Goal: Task Accomplishment & Management: Manage account settings

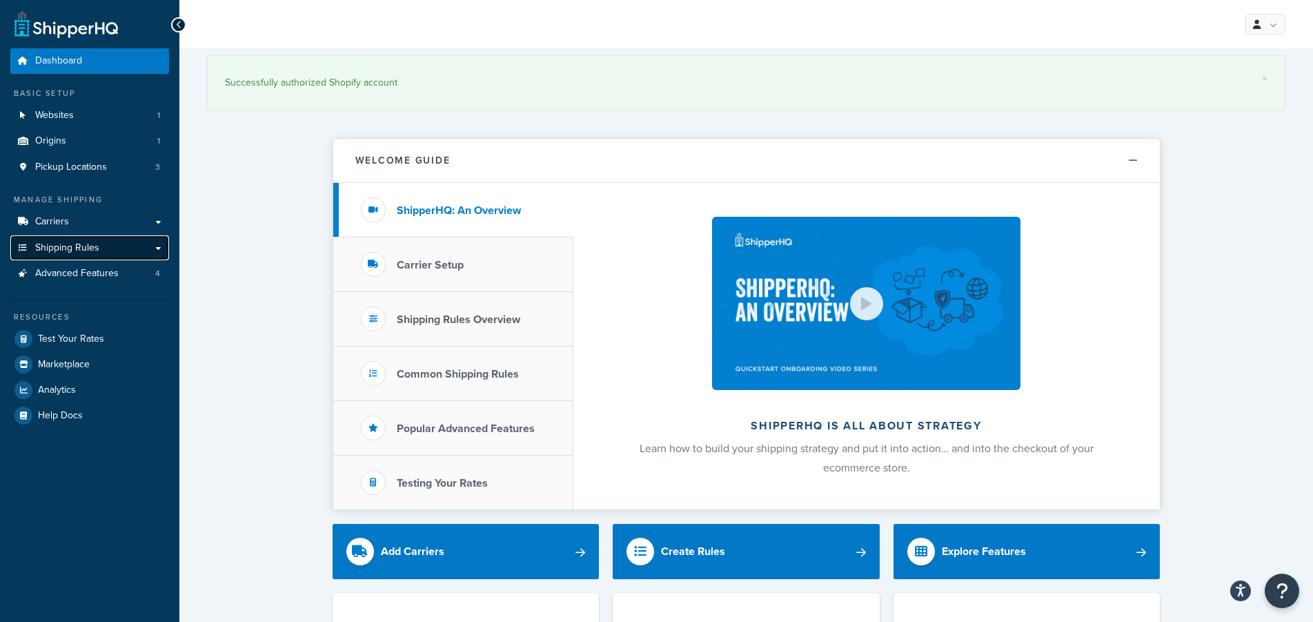
click at [83, 244] on span "Shipping Rules" at bounding box center [67, 248] width 64 height 12
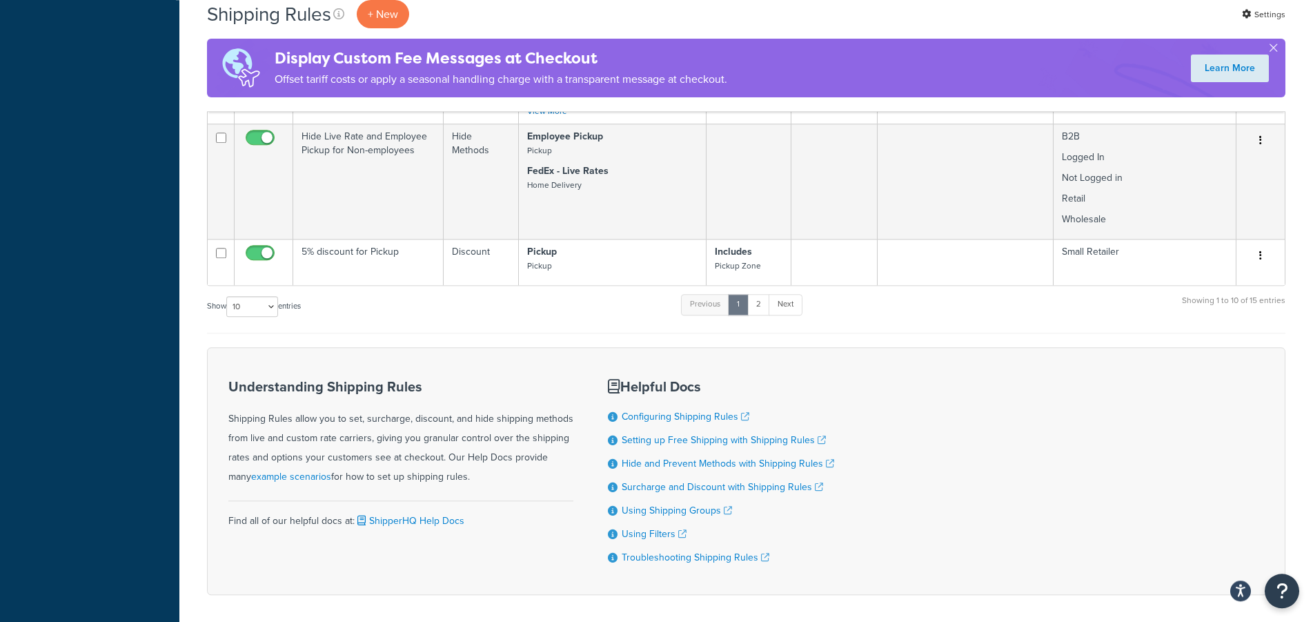
scroll to position [1126, 0]
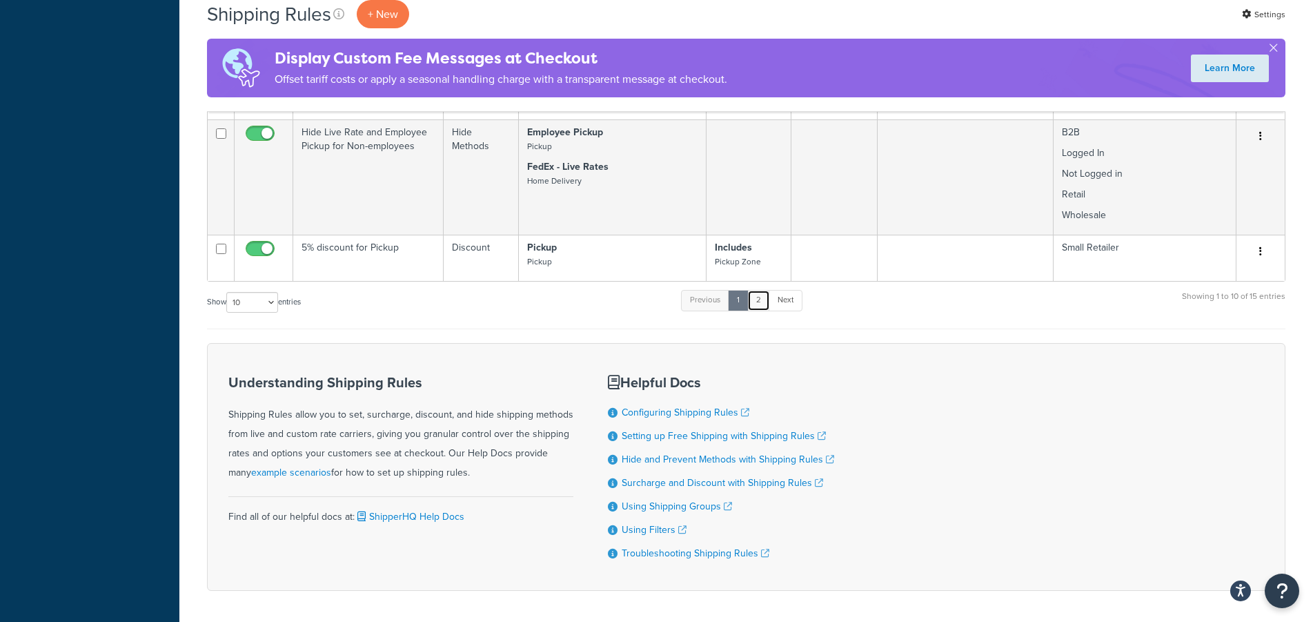
click at [760, 290] on link "2" at bounding box center [758, 300] width 23 height 21
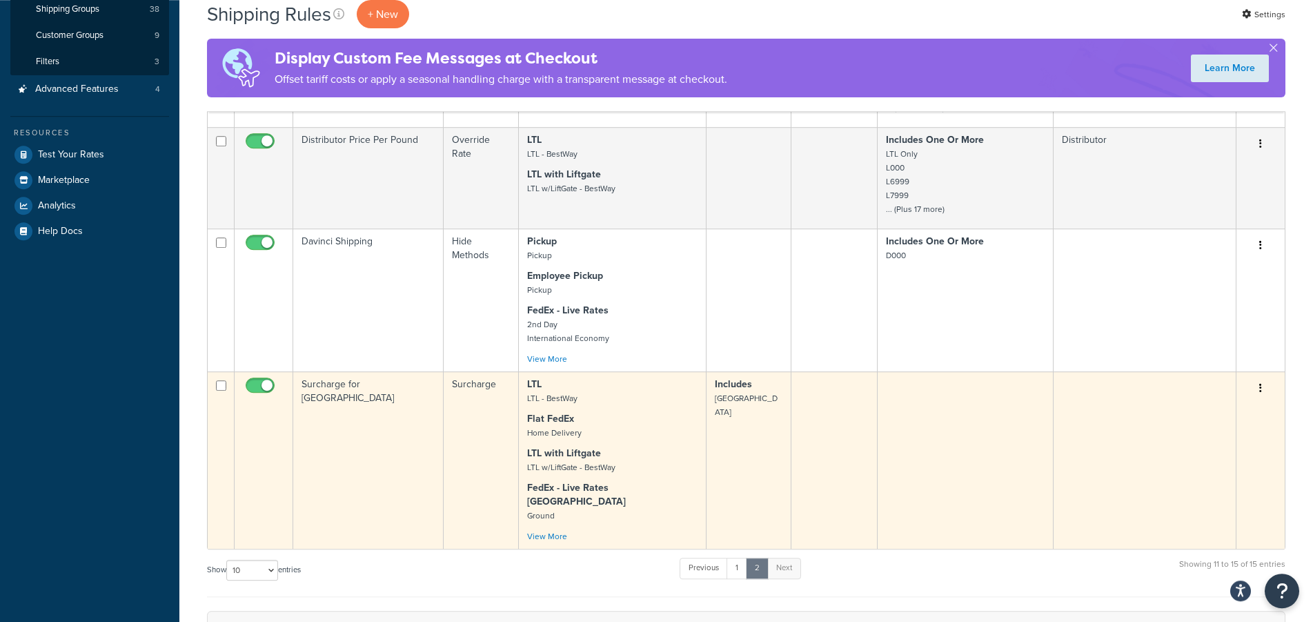
scroll to position [341, 0]
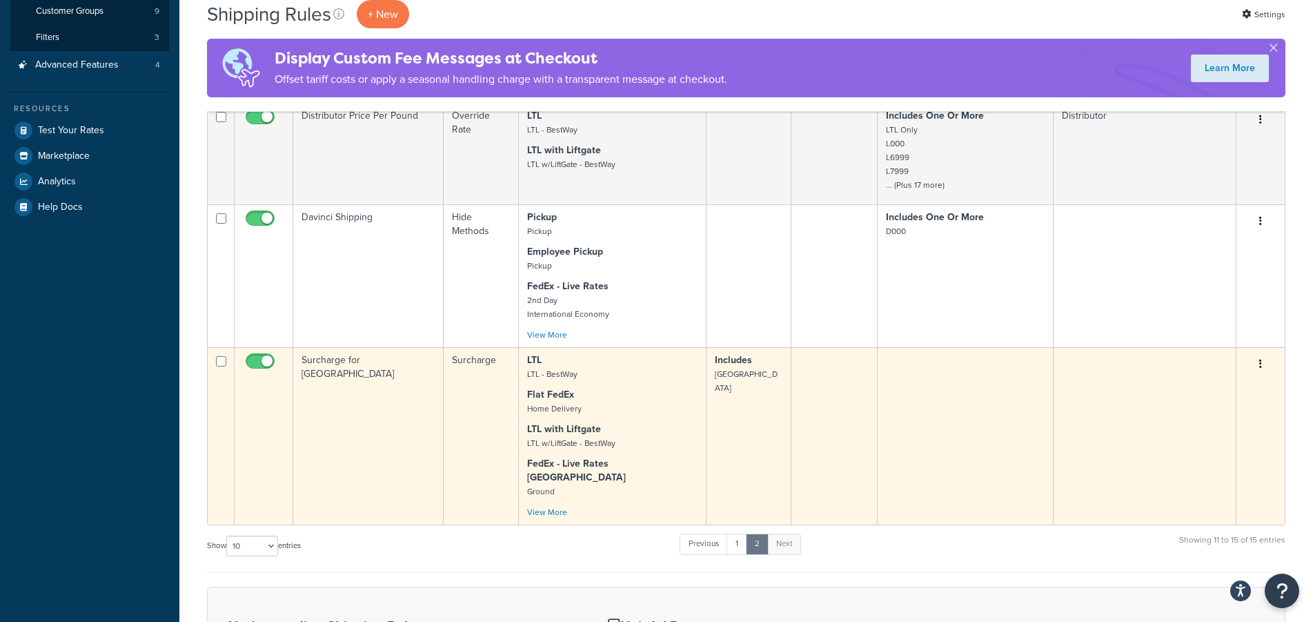
click at [328, 392] on td "Surcharge for [GEOGRAPHIC_DATA]" at bounding box center [368, 435] width 150 height 177
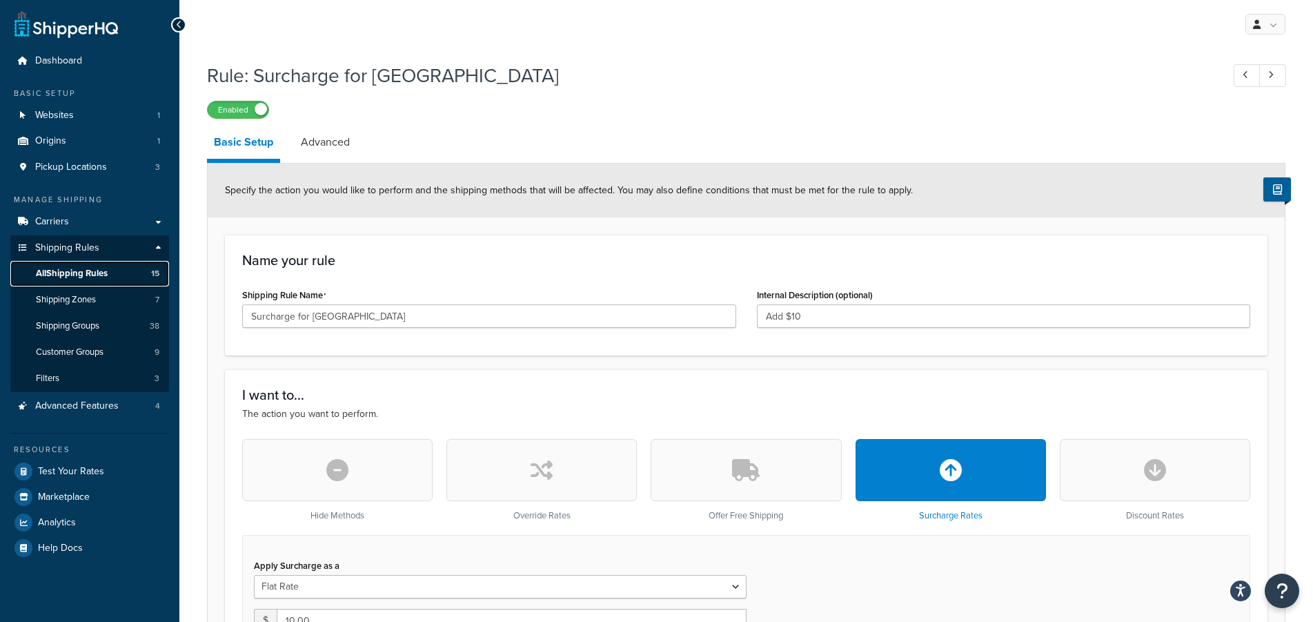
click at [83, 276] on span "All Shipping Rules" at bounding box center [72, 274] width 72 height 12
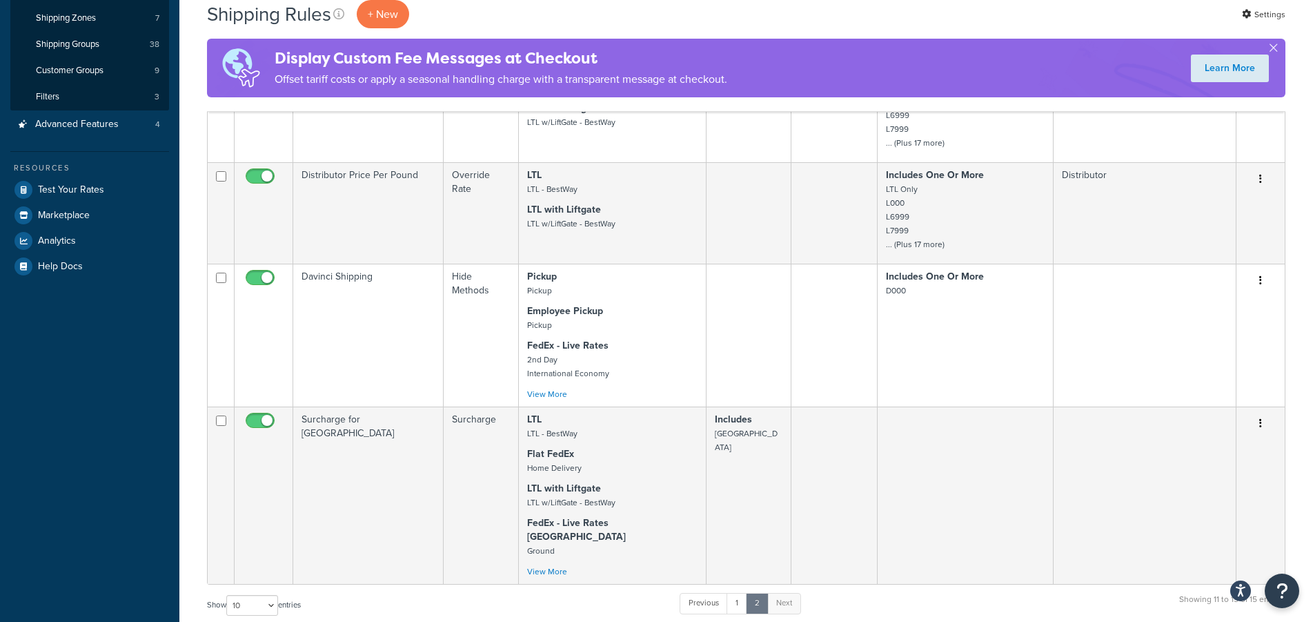
scroll to position [493, 0]
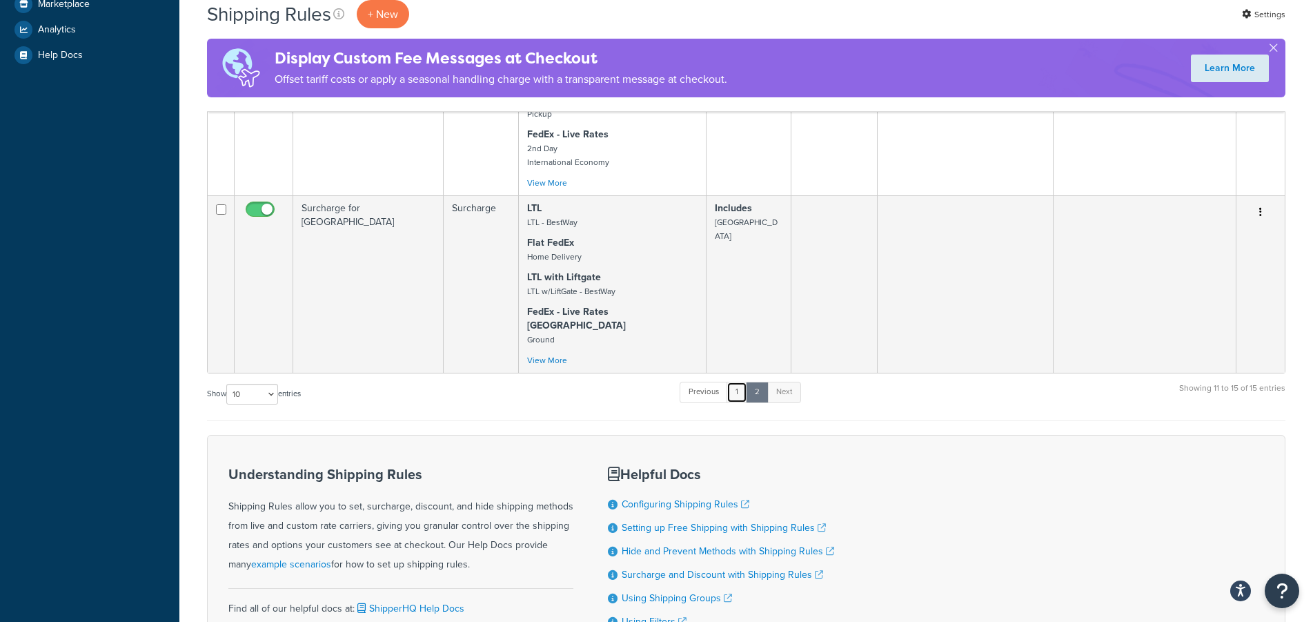
click at [742, 382] on link "1" at bounding box center [737, 392] width 21 height 21
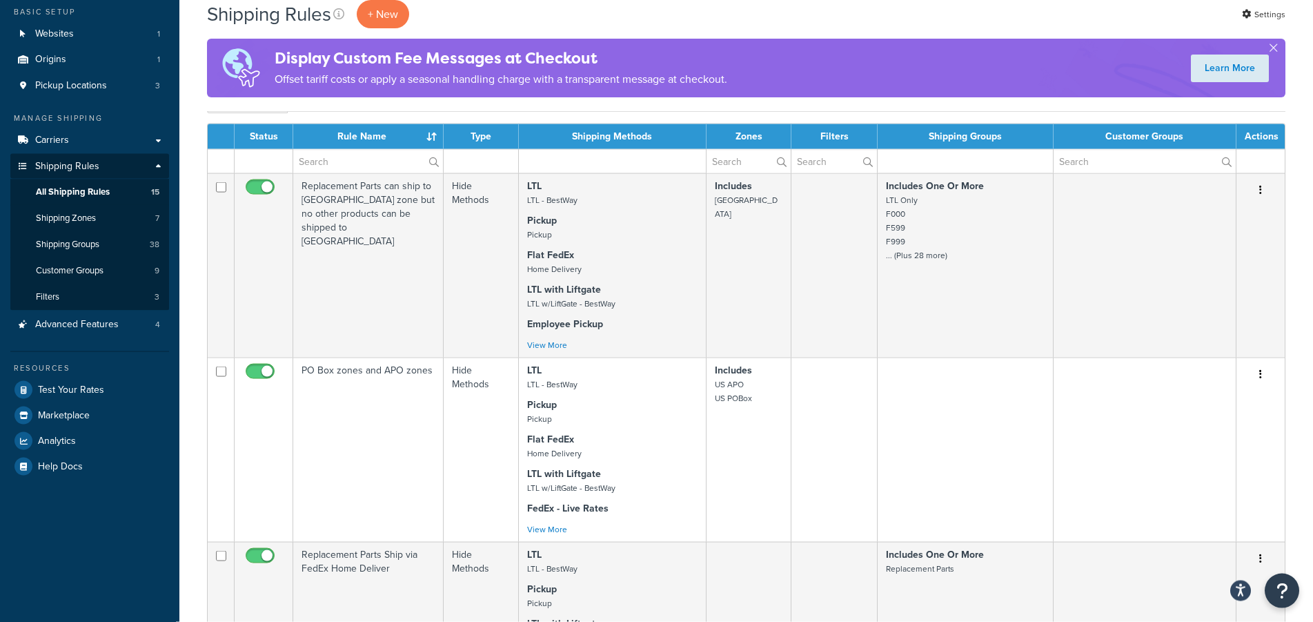
scroll to position [0, 0]
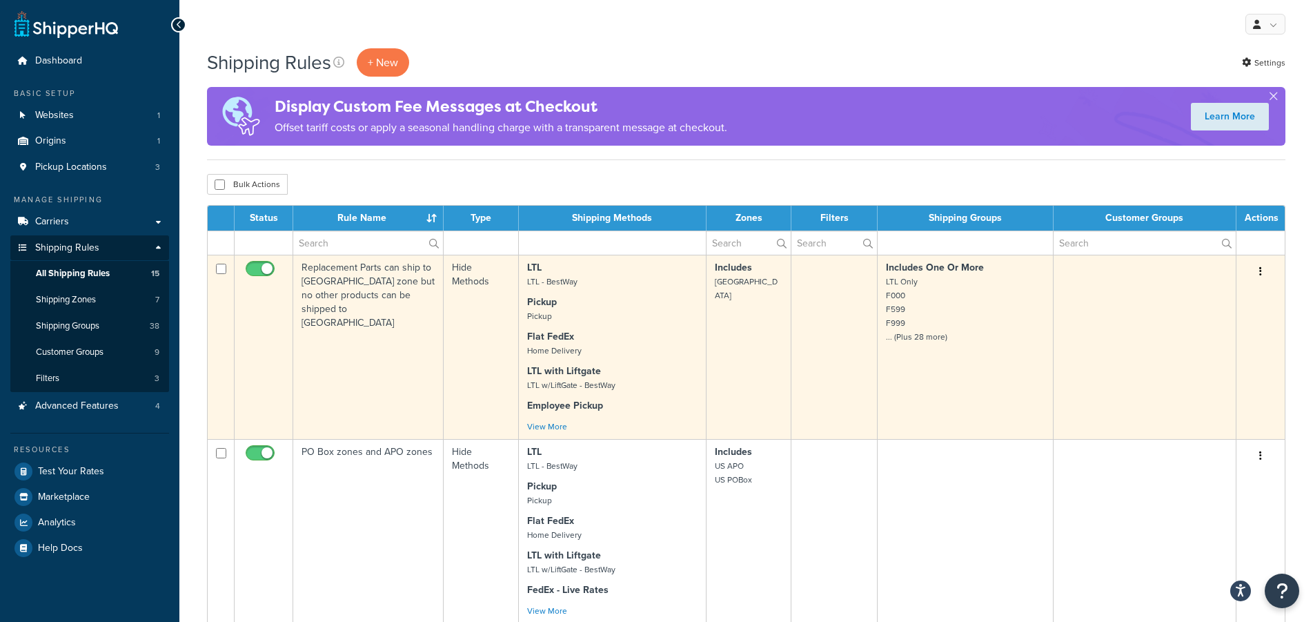
click at [374, 326] on td "Replacement Parts can ship to [GEOGRAPHIC_DATA] zone but no other products can …" at bounding box center [368, 347] width 150 height 184
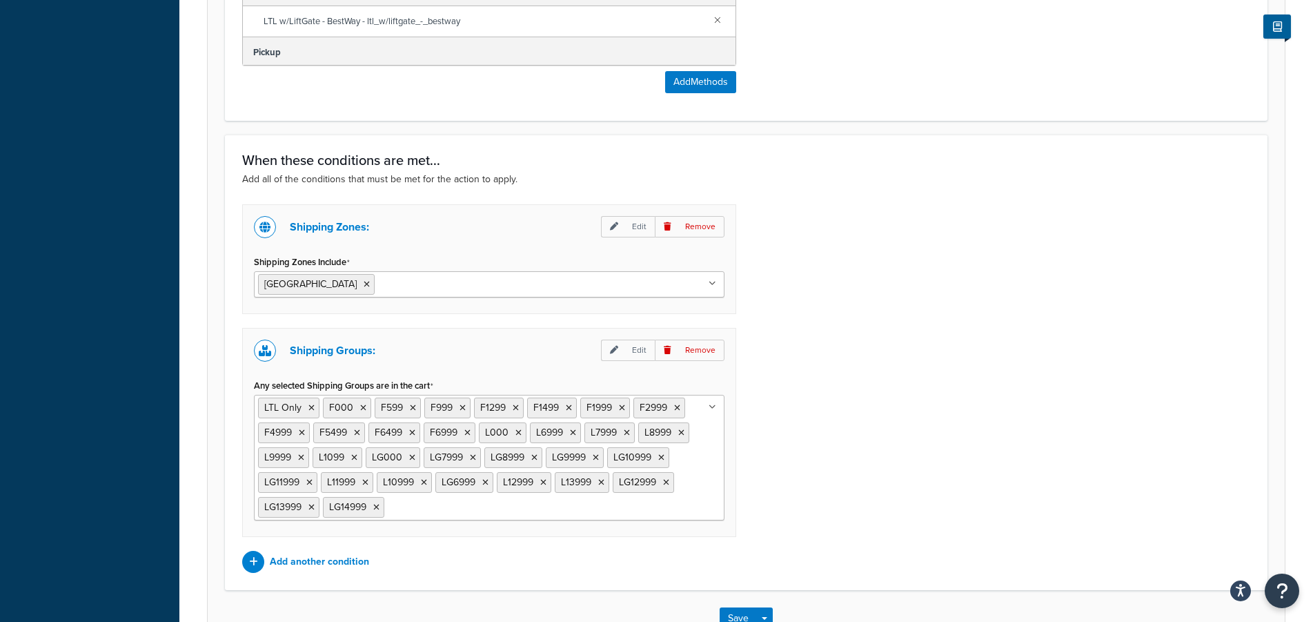
scroll to position [993, 0]
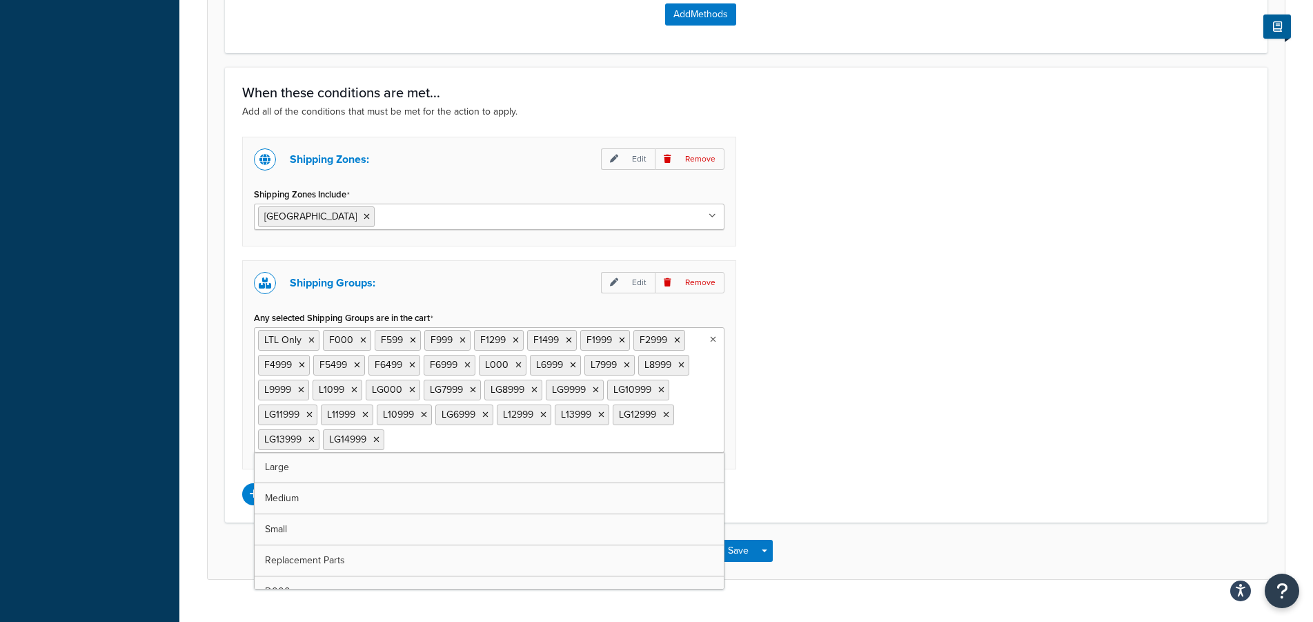
click at [439, 431] on input "Any selected Shipping Groups are in the cart" at bounding box center [449, 438] width 122 height 15
click at [824, 303] on div "Shipping Zones: Edit Remove Shipping Zones Include [GEOGRAPHIC_DATA] US 48 US A…" at bounding box center [746, 321] width 1029 height 368
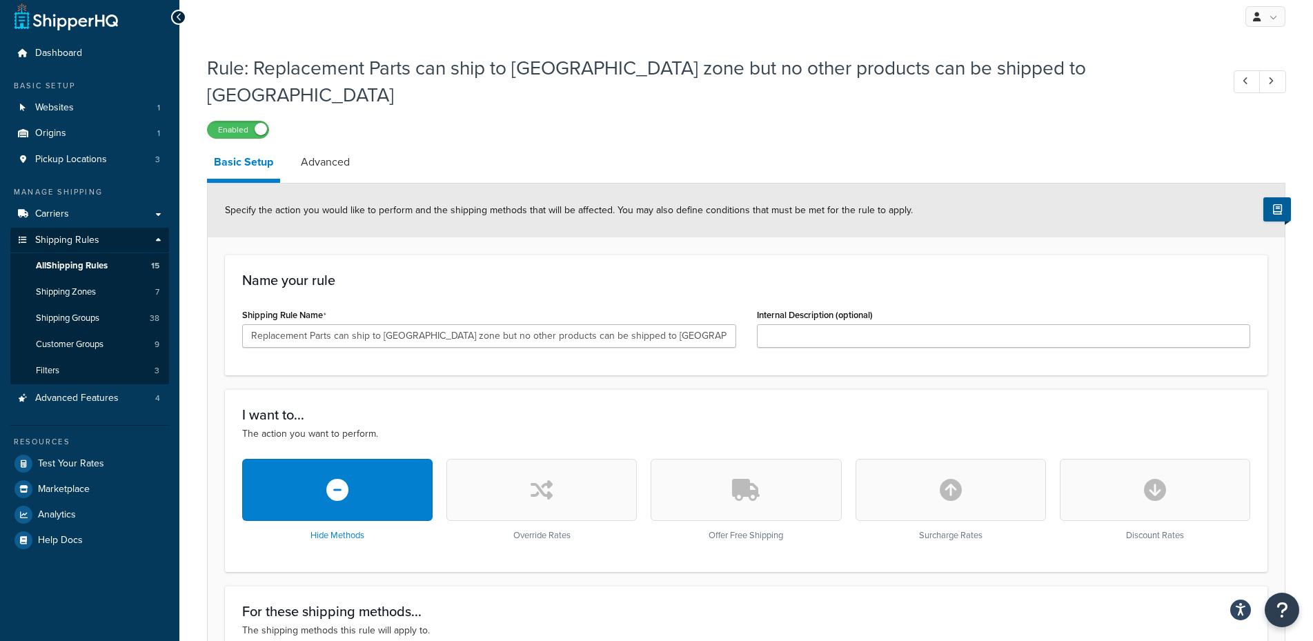
scroll to position [0, 0]
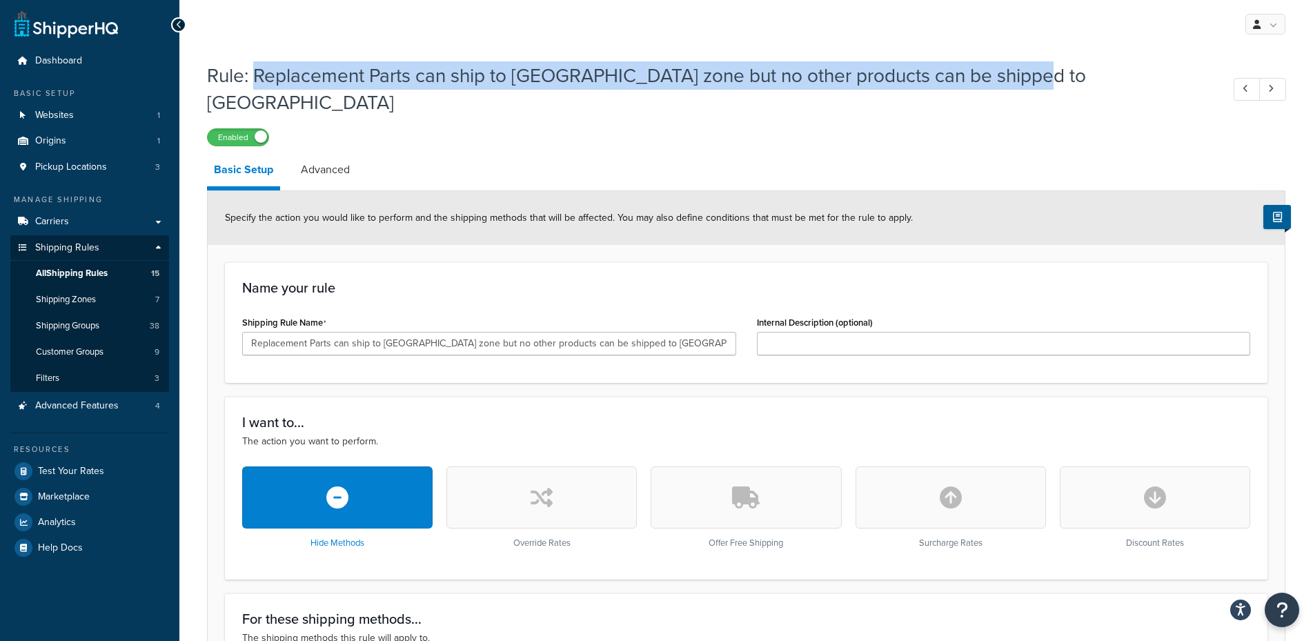
drag, startPoint x: 298, startPoint y: 72, endPoint x: 1051, endPoint y: 79, distance: 752.8
click at [1051, 79] on h1 "Rule: Replacement Parts can ship to Canada zone but no other products can be sh…" at bounding box center [707, 89] width 1001 height 54
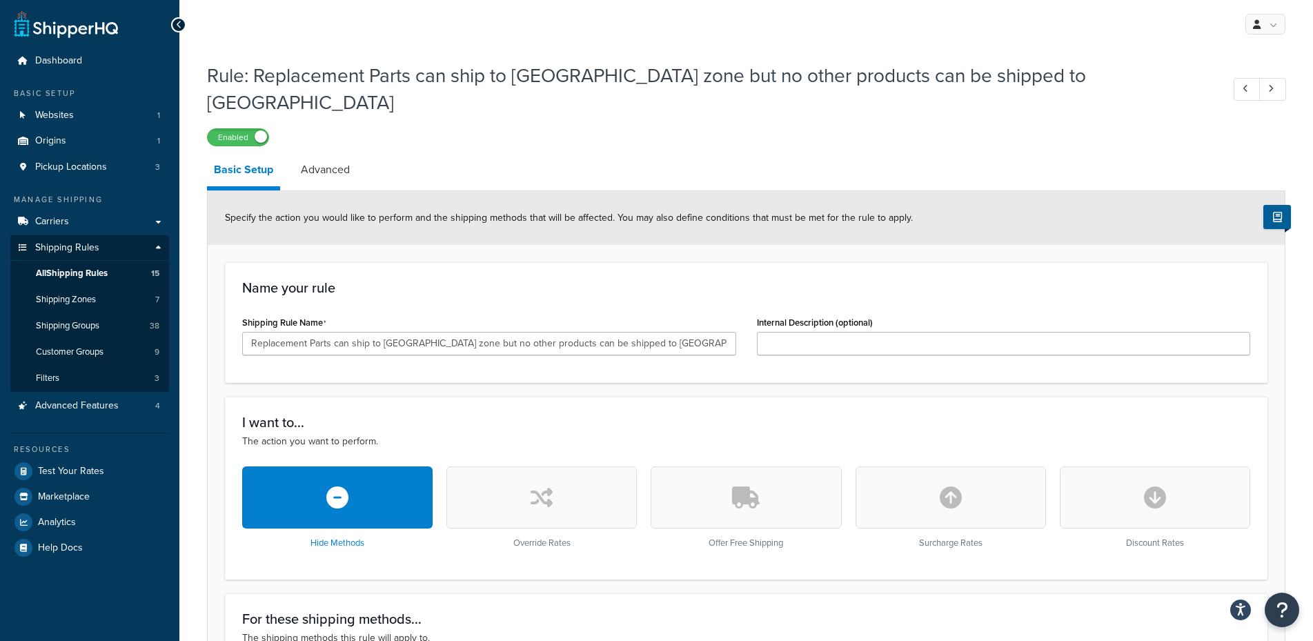
click at [1007, 93] on div "Rule: Replacement Parts can ship to Canada zone but no other products can be sh…" at bounding box center [746, 100] width 1078 height 91
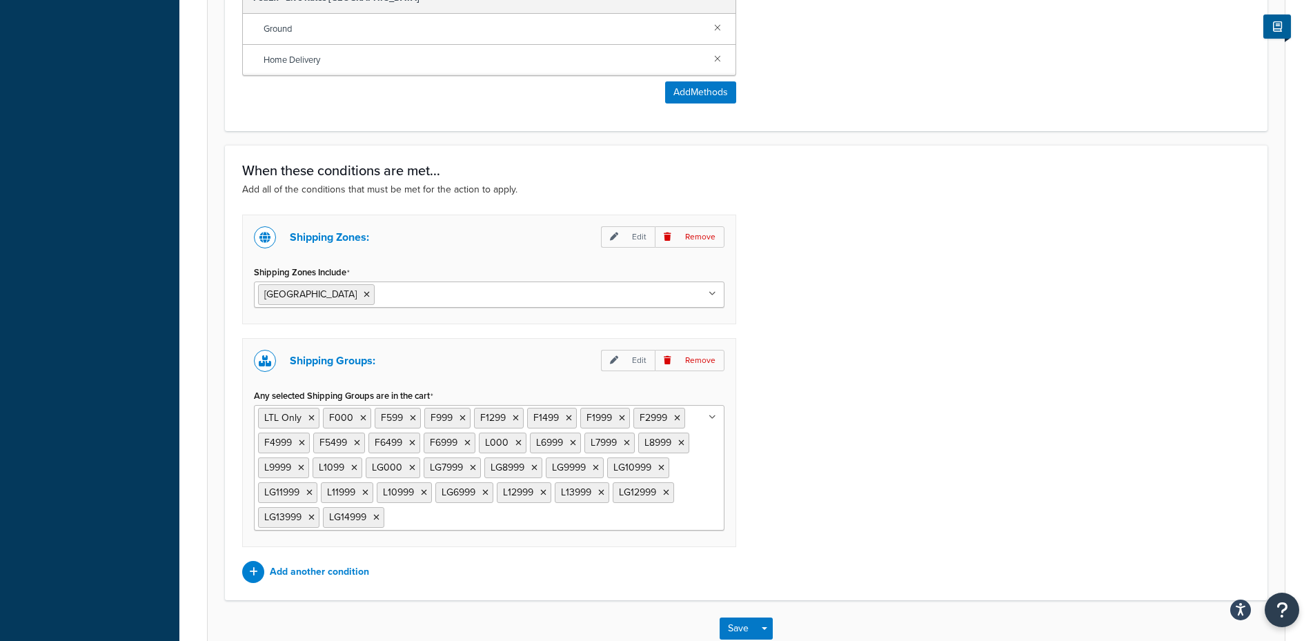
scroll to position [49, 0]
click at [433, 509] on input "Any selected Shipping Groups are in the cart" at bounding box center [449, 516] width 122 height 15
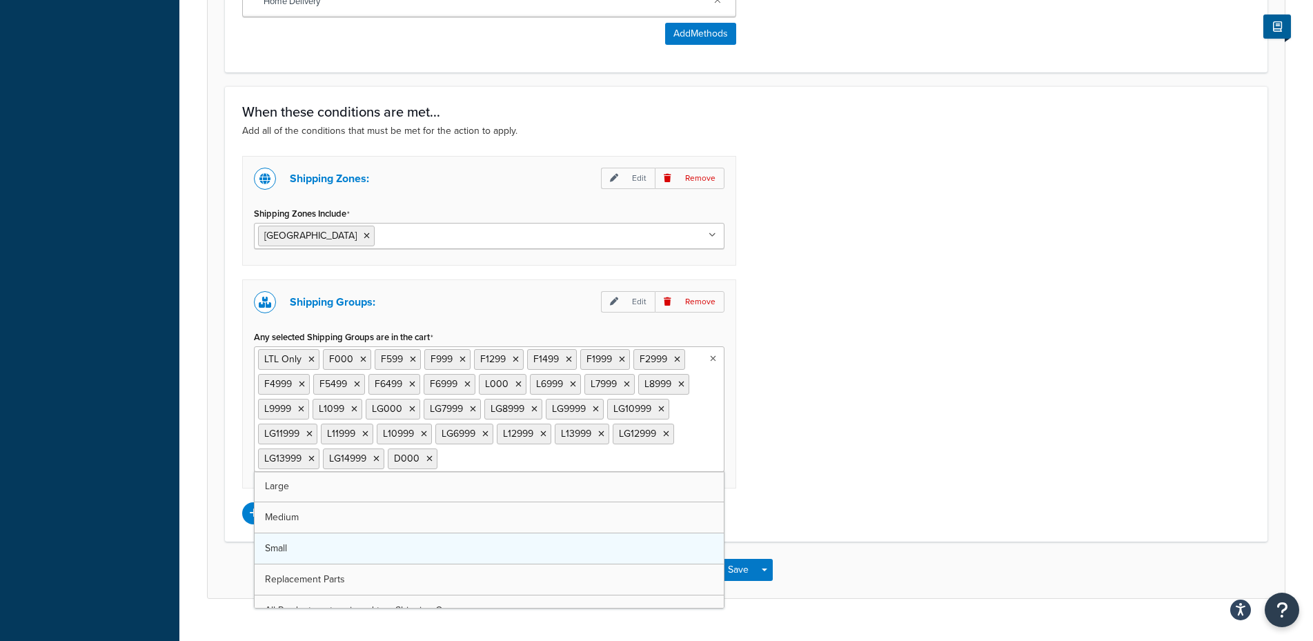
scroll to position [18, 0]
click at [785, 446] on div "Shipping Zones: Edit Remove Shipping Zones Include [GEOGRAPHIC_DATA] US 48 US A…" at bounding box center [746, 340] width 1029 height 368
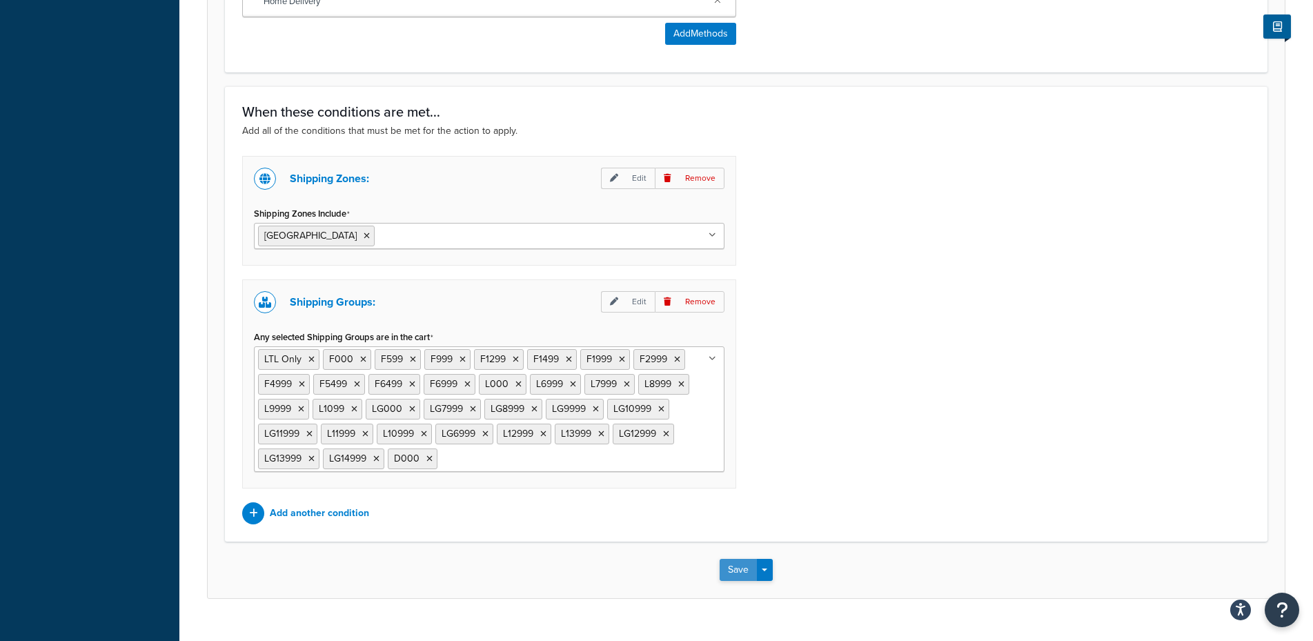
click at [736, 559] on button "Save" at bounding box center [738, 570] width 37 height 22
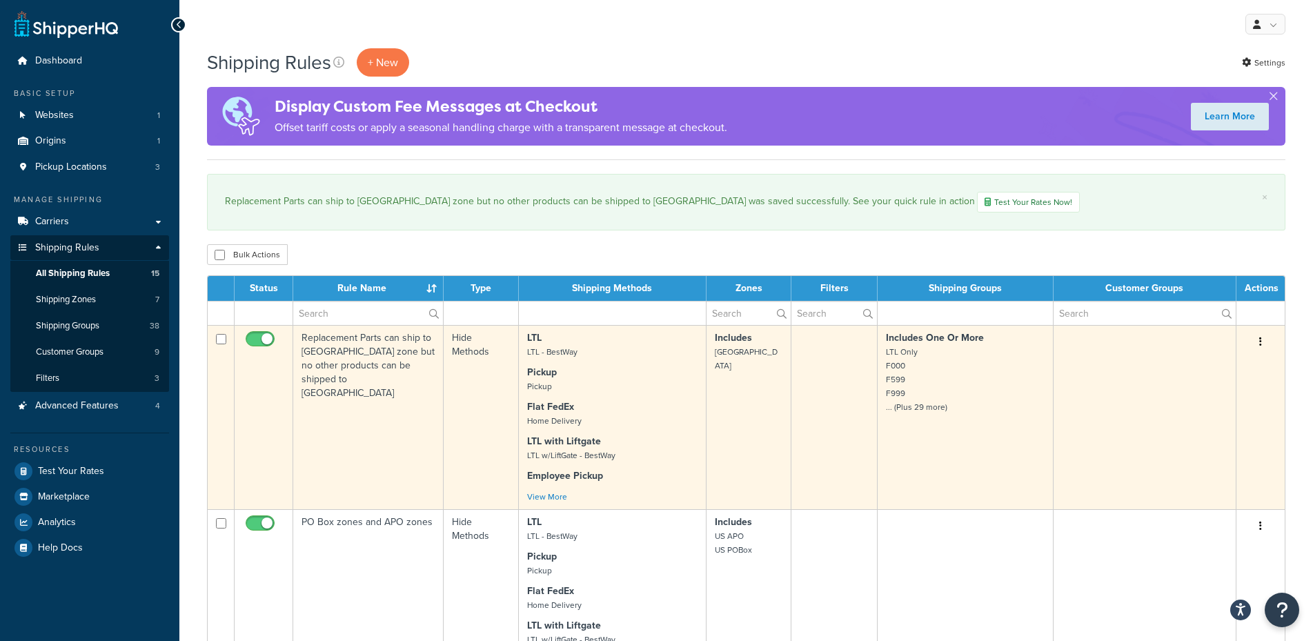
click at [367, 405] on td "Replacement Parts can ship to [GEOGRAPHIC_DATA] zone but no other products can …" at bounding box center [368, 417] width 150 height 184
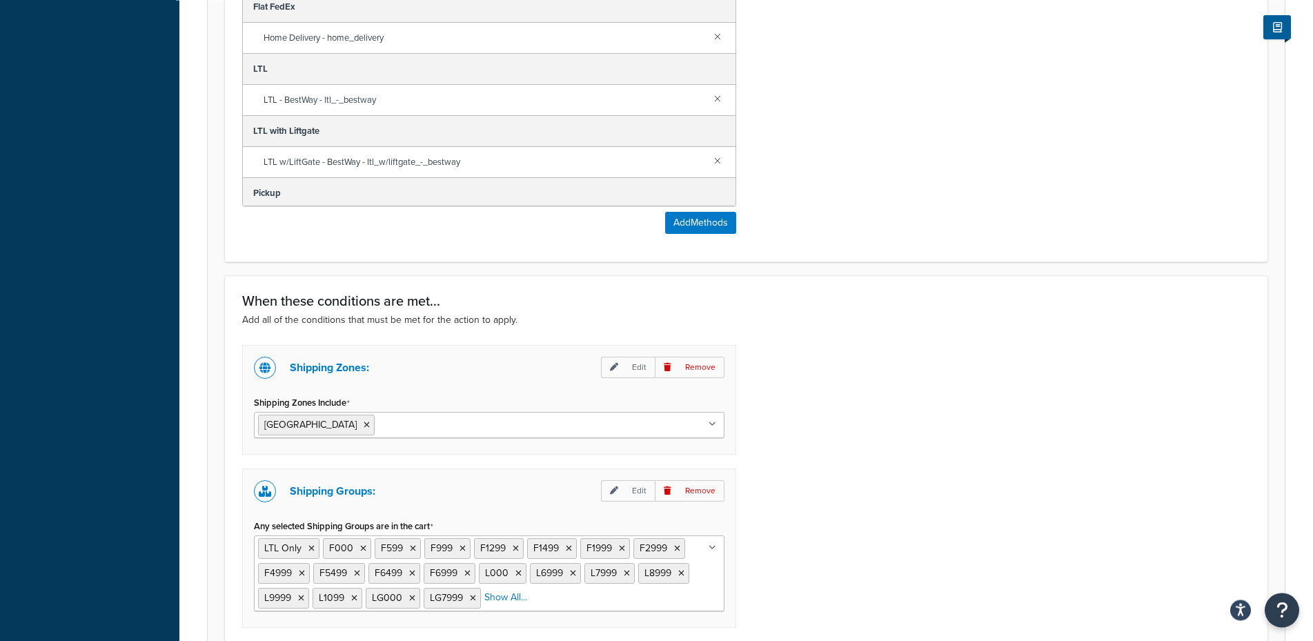
scroll to position [844, 0]
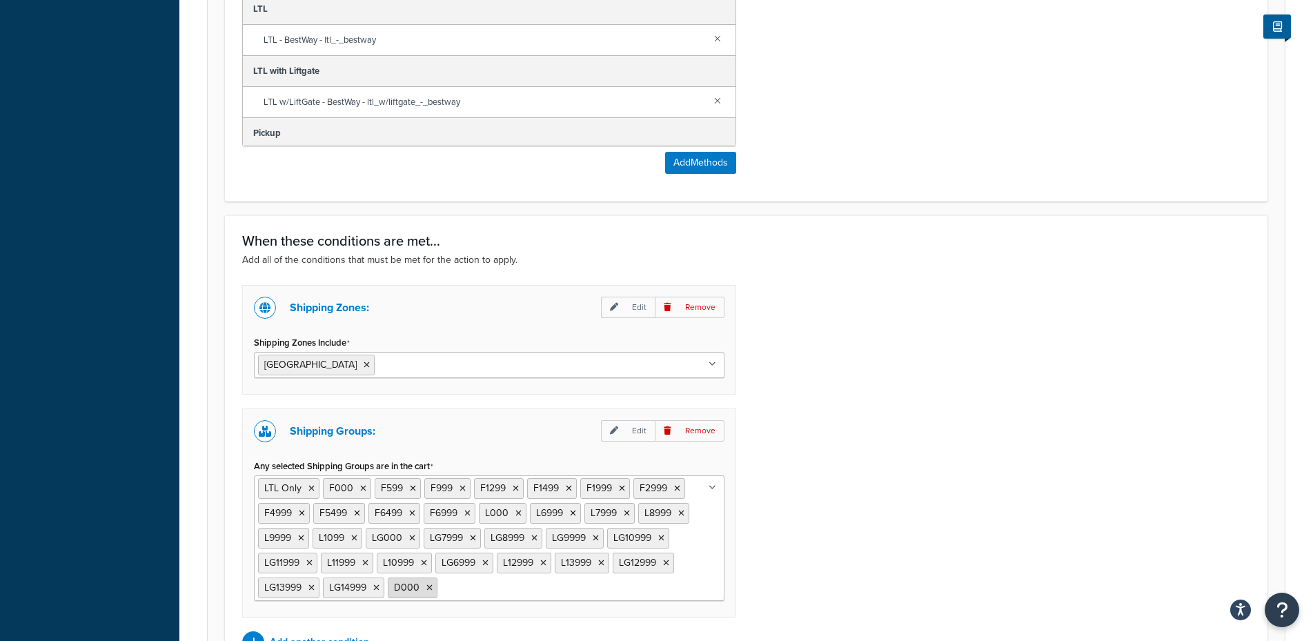
click at [428, 584] on icon at bounding box center [429, 588] width 6 height 8
click at [845, 463] on div "Shipping Zones: Edit Remove Shipping Zones Include [GEOGRAPHIC_DATA] US 48 US A…" at bounding box center [746, 469] width 1029 height 368
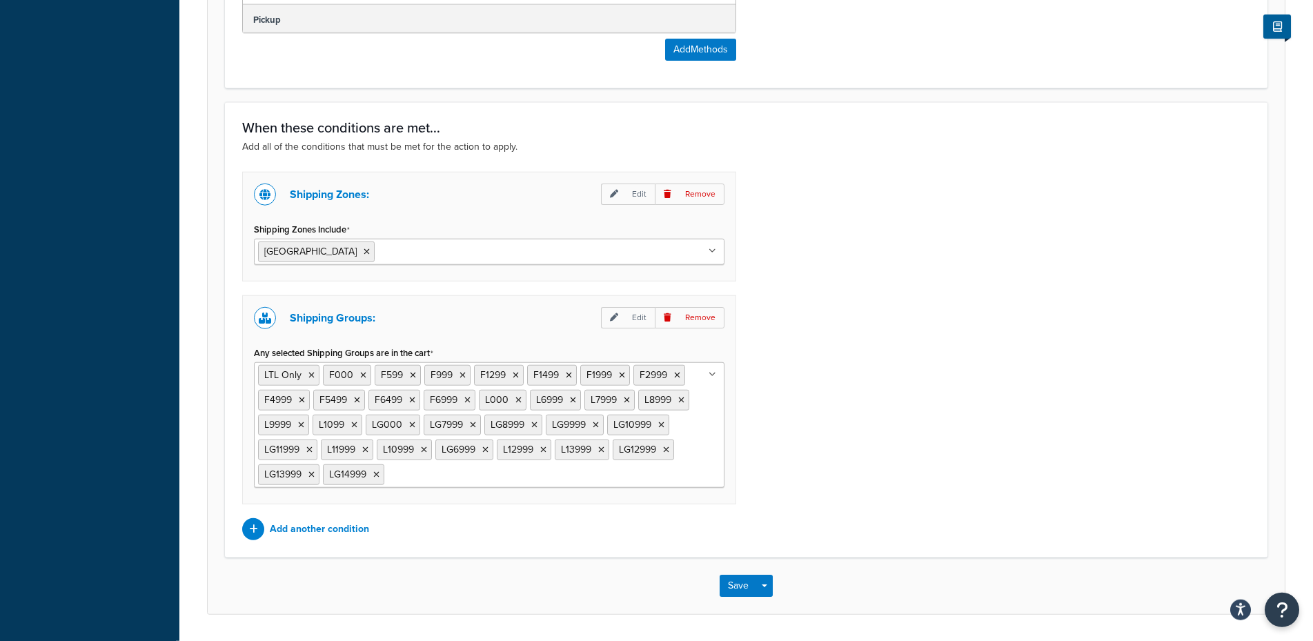
scroll to position [974, 0]
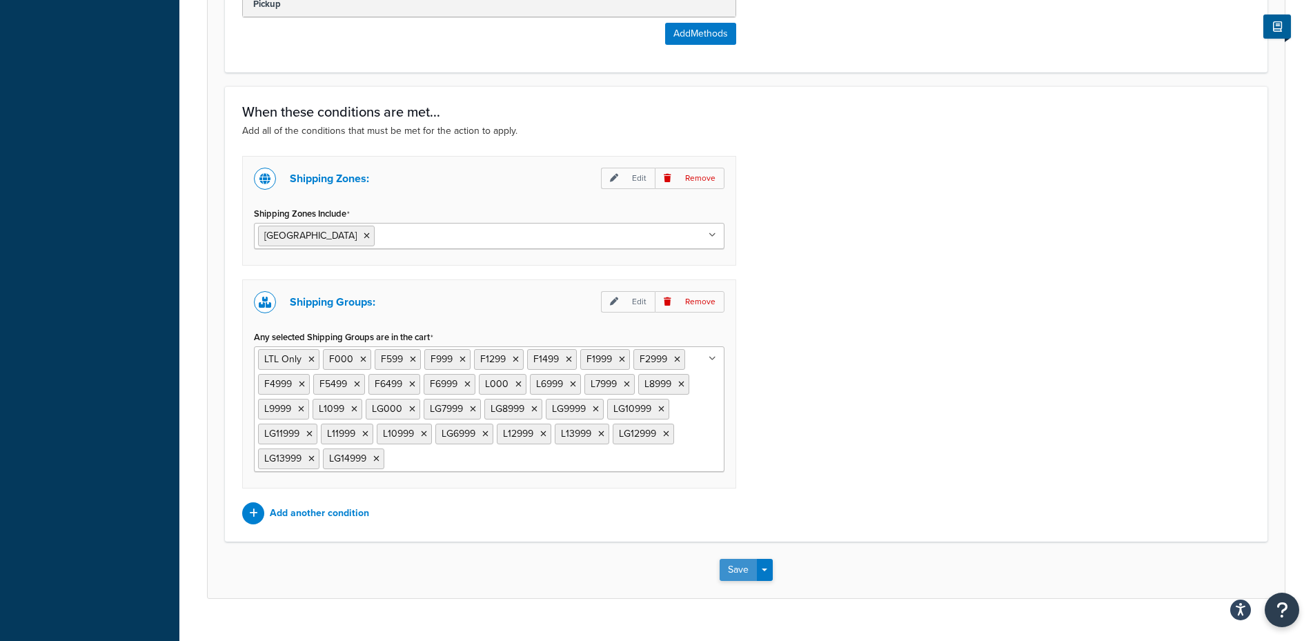
click at [740, 559] on button "Save" at bounding box center [738, 570] width 37 height 22
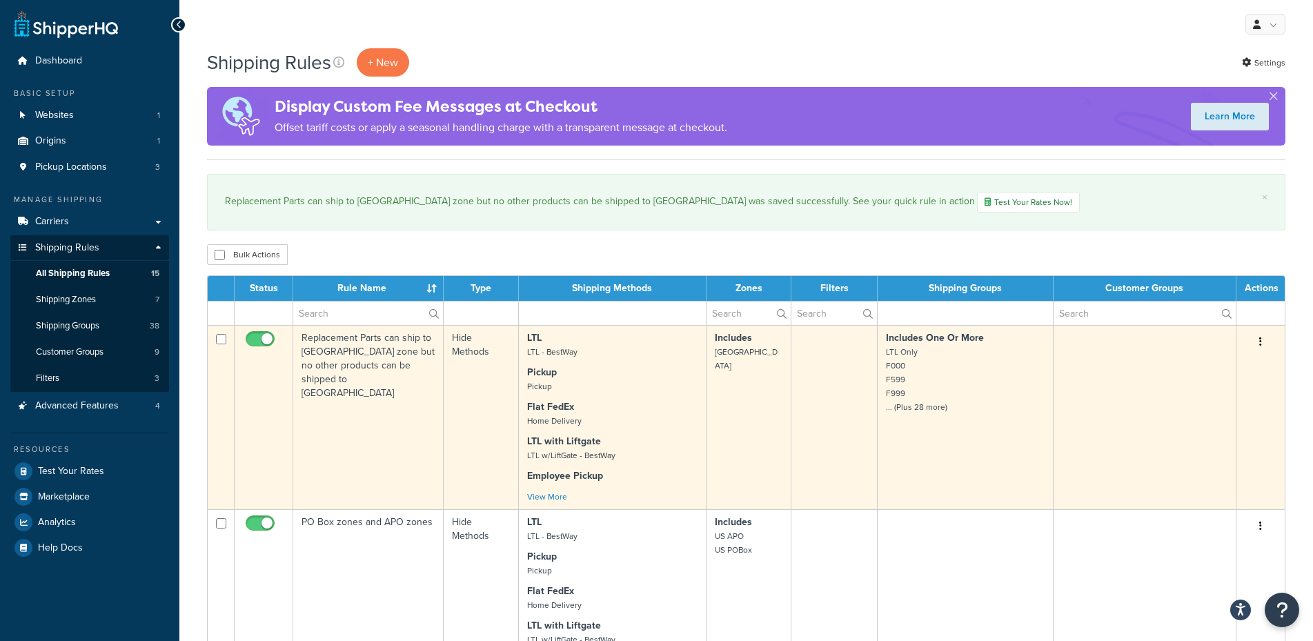
click at [368, 417] on td "Replacement Parts can ship to [GEOGRAPHIC_DATA] zone but no other products can …" at bounding box center [368, 417] width 150 height 184
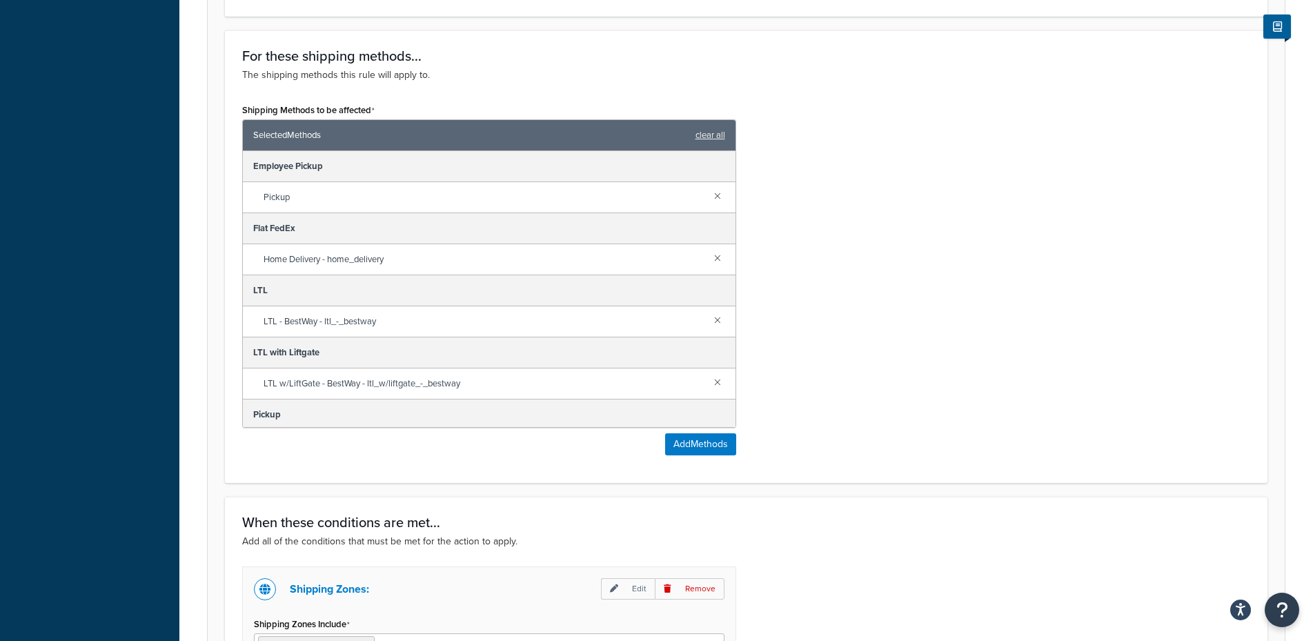
scroll to position [844, 0]
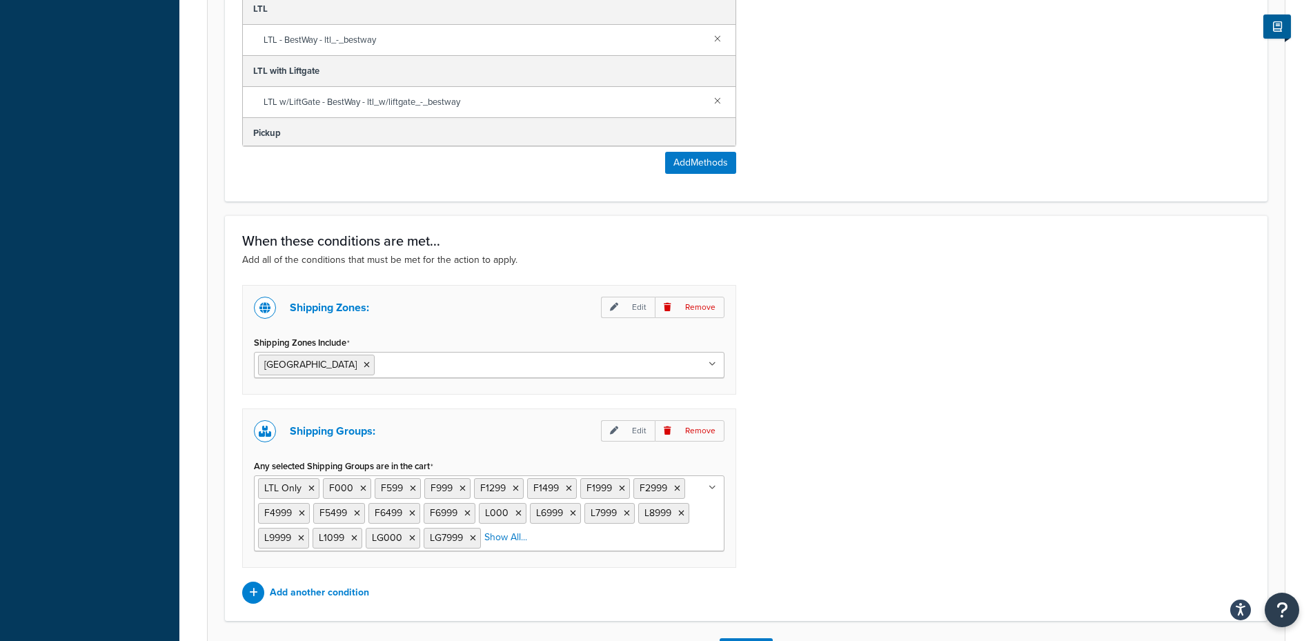
click at [504, 528] on li "Show All..." at bounding box center [505, 537] width 43 height 19
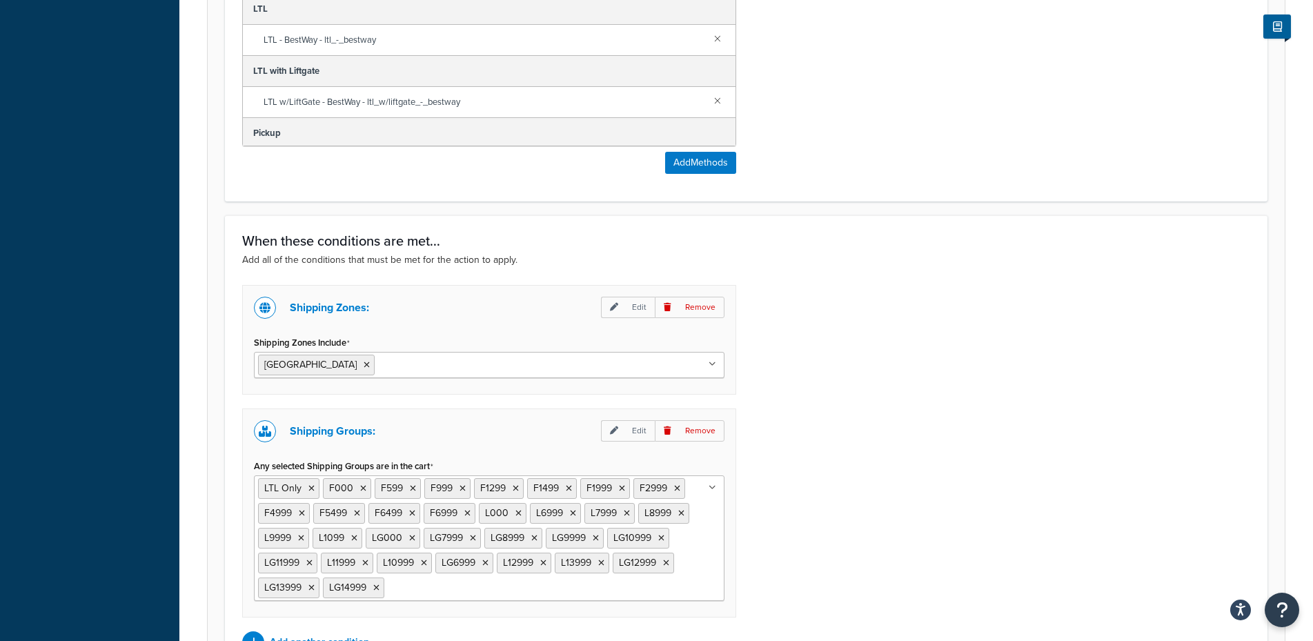
click at [471, 580] on input "Any selected Shipping Groups are in the cart" at bounding box center [449, 587] width 122 height 15
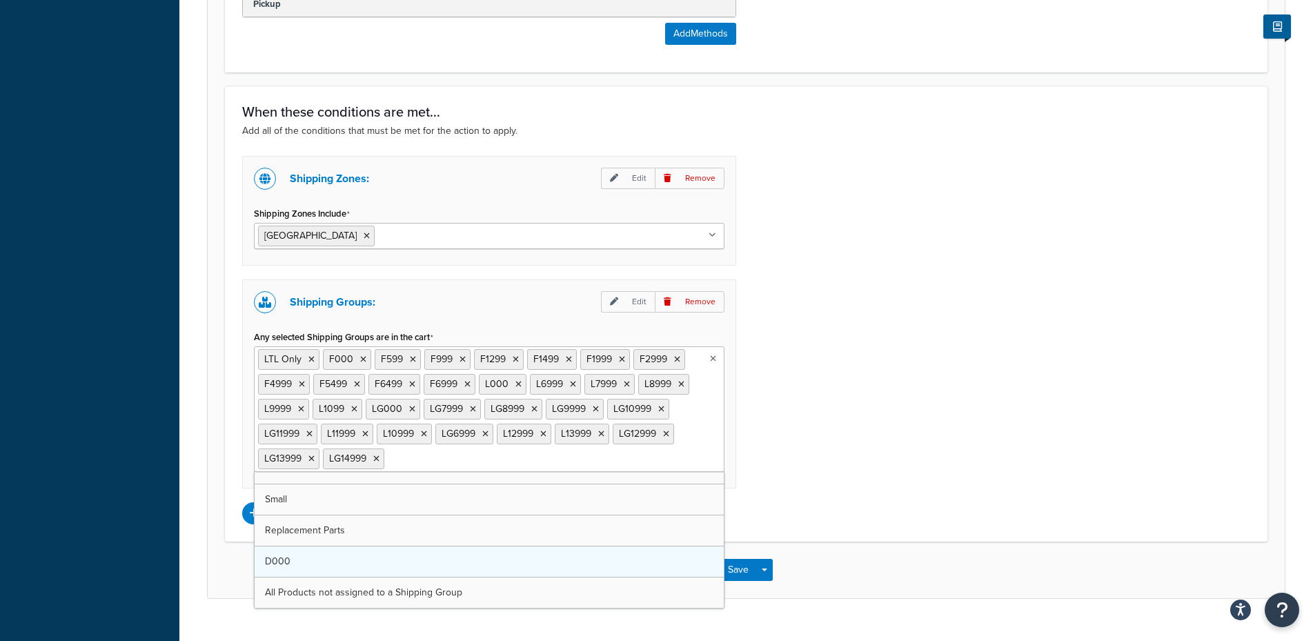
scroll to position [18, 0]
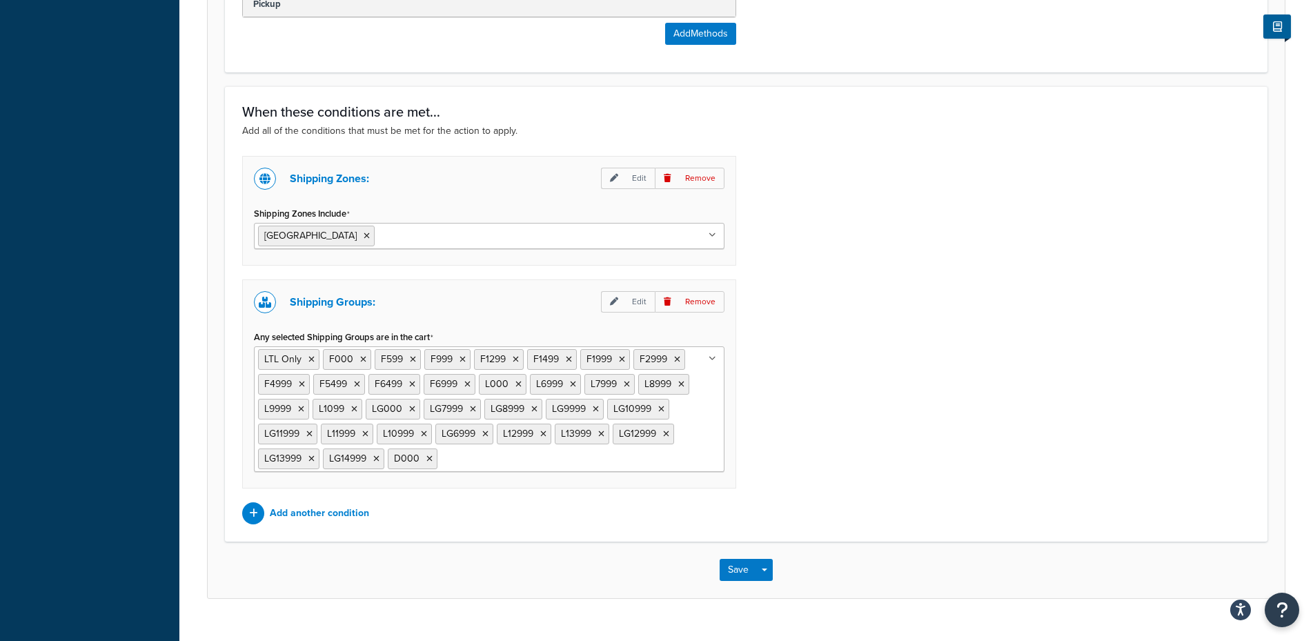
click at [905, 403] on div "Shipping Zones: Edit Remove Shipping Zones Include Canada US 48 US APO US Picku…" at bounding box center [746, 340] width 1029 height 368
click at [731, 559] on button "Save" at bounding box center [738, 570] width 37 height 22
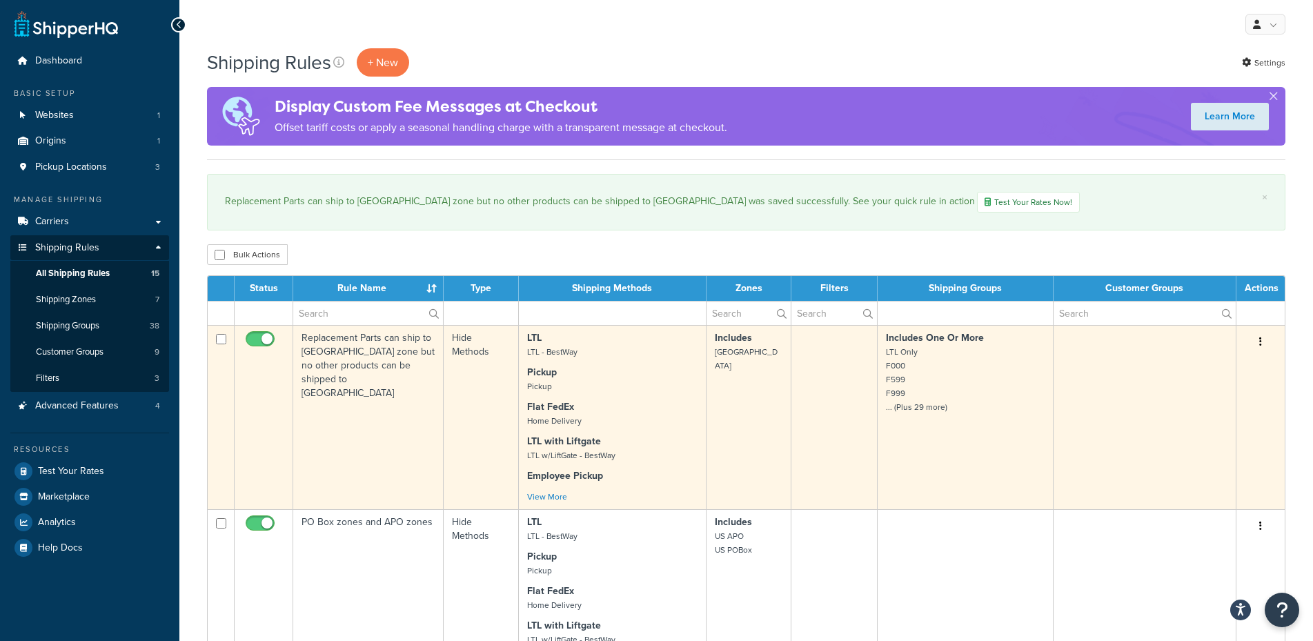
click at [386, 432] on td "Replacement Parts can ship to [GEOGRAPHIC_DATA] zone but no other products can …" at bounding box center [368, 417] width 150 height 184
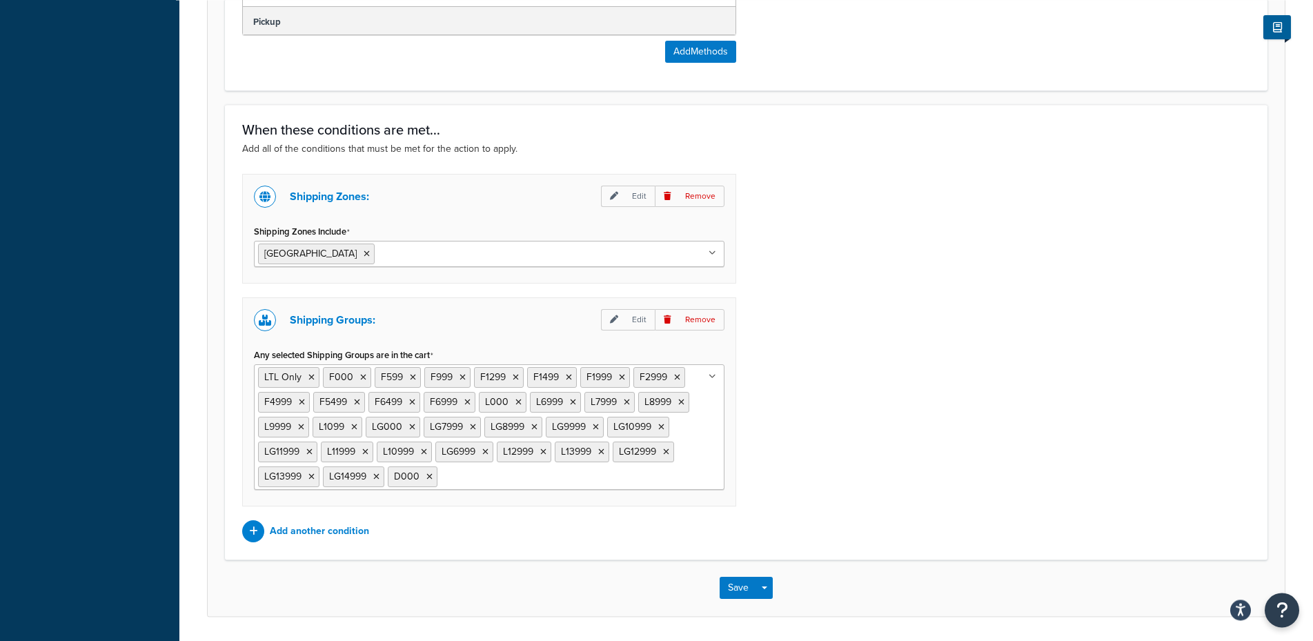
scroll to position [974, 0]
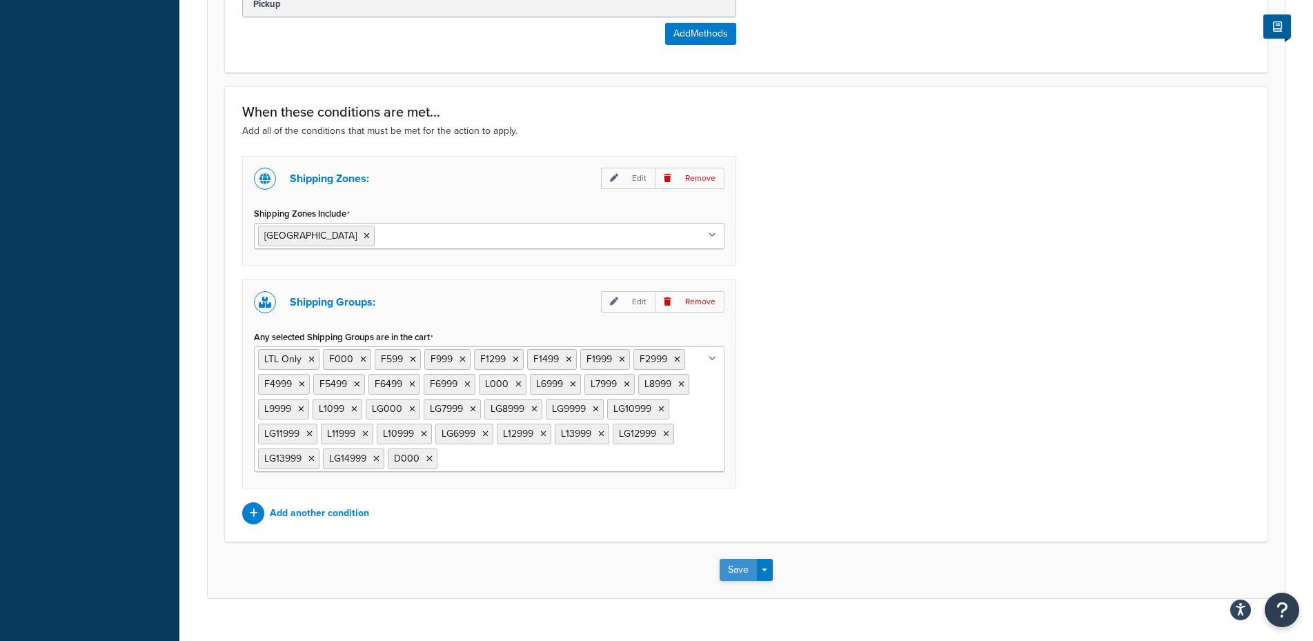
click at [727, 559] on button "Save" at bounding box center [738, 570] width 37 height 22
